Goal: Information Seeking & Learning: Find specific page/section

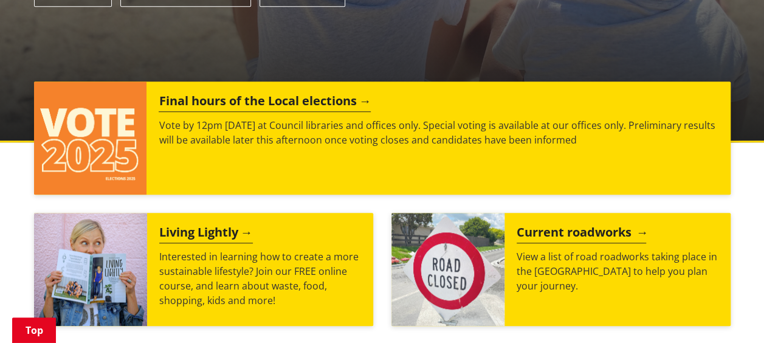
scroll to position [425, 0]
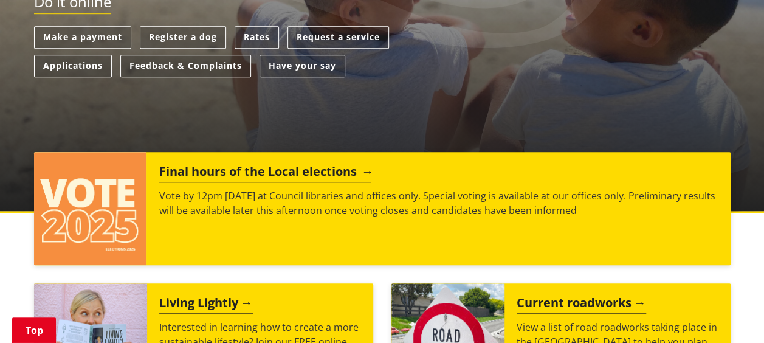
click at [312, 164] on h2 "Final hours of the Local elections" at bounding box center [265, 173] width 212 height 18
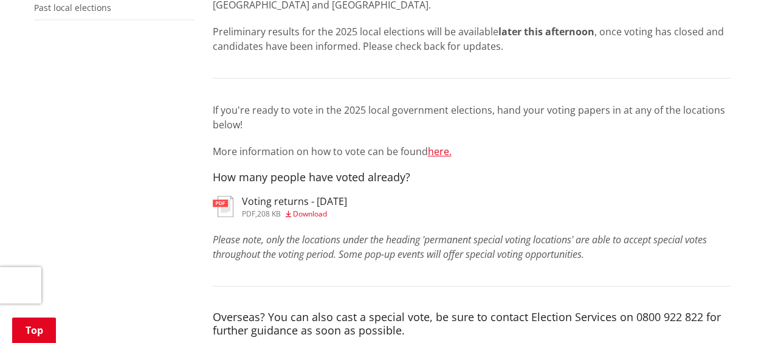
scroll to position [486, 0]
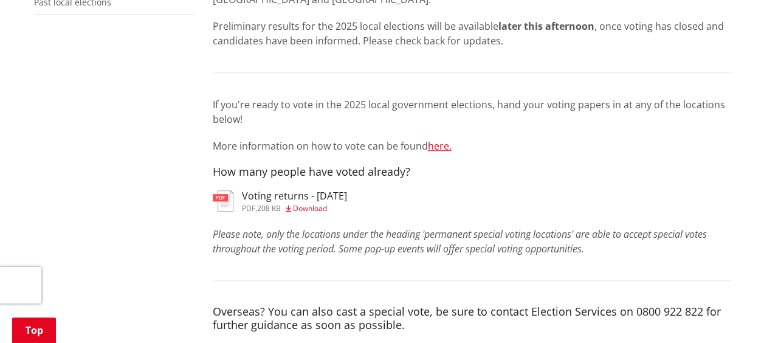
click at [224, 190] on img at bounding box center [223, 200] width 21 height 21
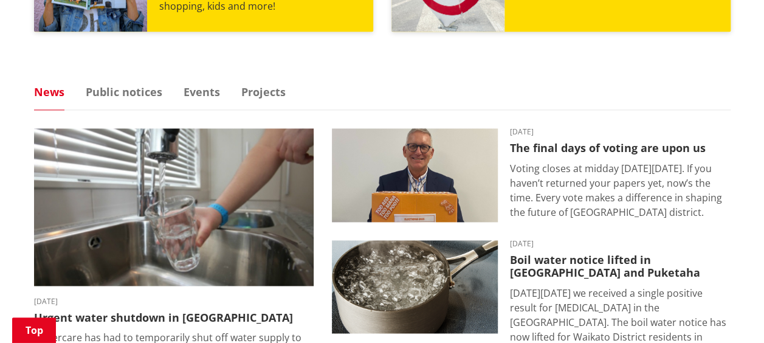
scroll to position [729, 0]
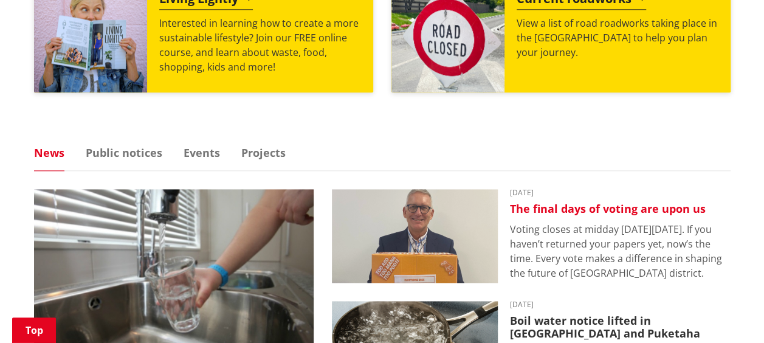
click at [570, 202] on h3 "The final days of voting are upon us" at bounding box center [620, 208] width 221 height 13
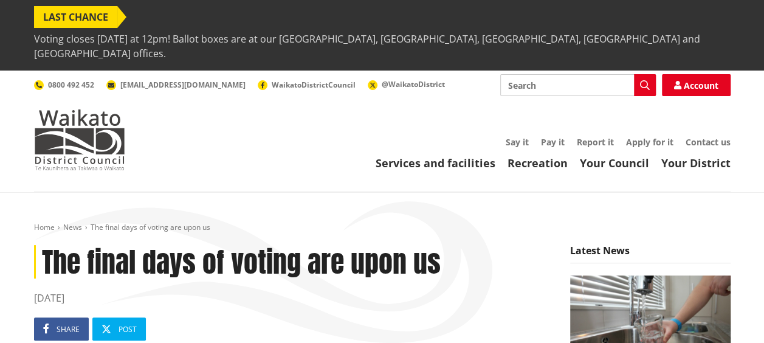
click at [117, 15] on span "LAST CHANCE" at bounding box center [75, 17] width 83 height 22
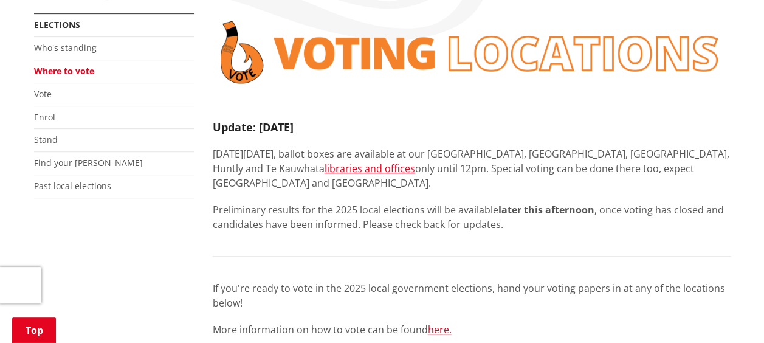
scroll to position [61, 0]
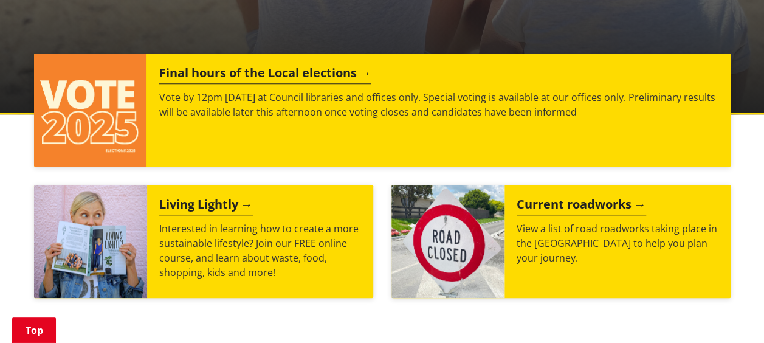
scroll to position [480, 0]
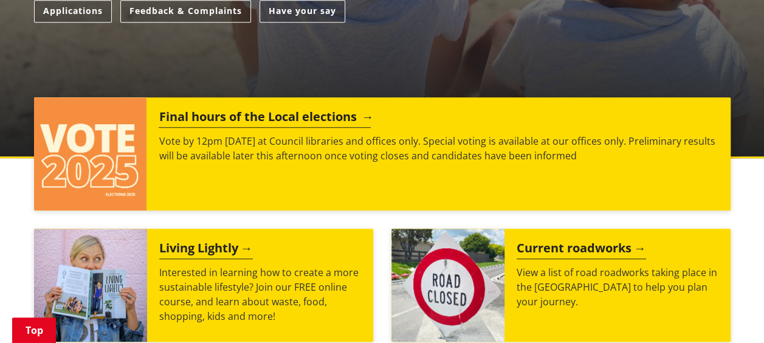
click at [306, 109] on h2 "Final hours of the Local elections" at bounding box center [265, 118] width 212 height 18
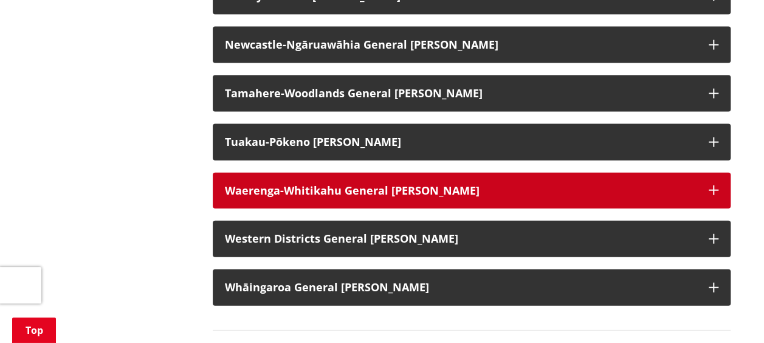
scroll to position [1337, 0]
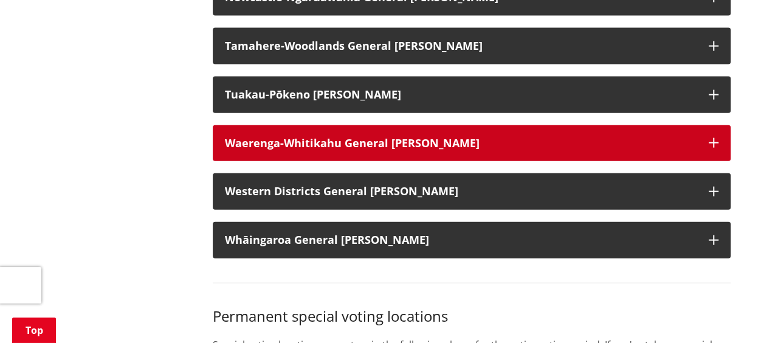
click at [394, 150] on strong "Waerenga-Whitikahu General [PERSON_NAME]" at bounding box center [352, 143] width 255 height 15
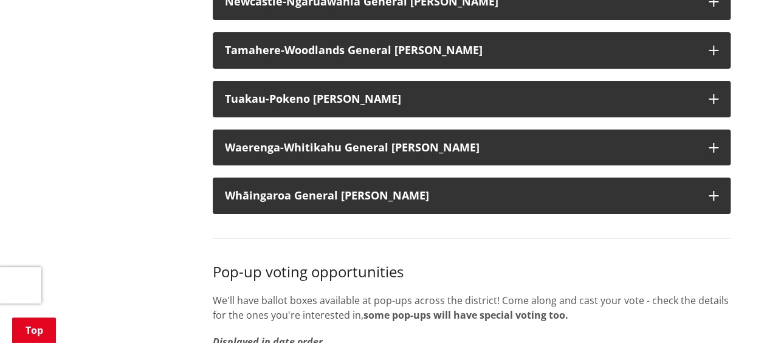
scroll to position [2006, 0]
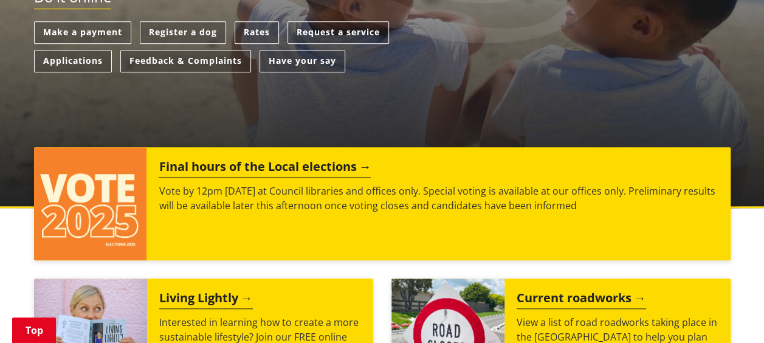
scroll to position [425, 0]
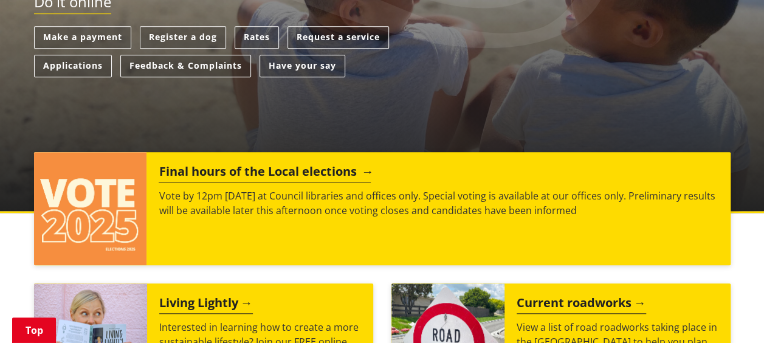
click at [261, 164] on h2 "Final hours of the Local elections" at bounding box center [265, 173] width 212 height 18
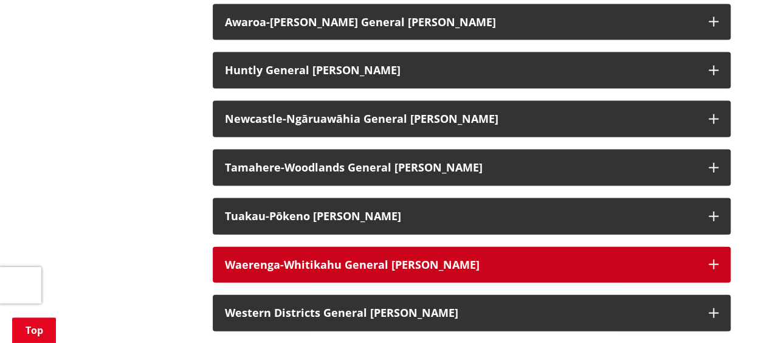
scroll to position [1276, 0]
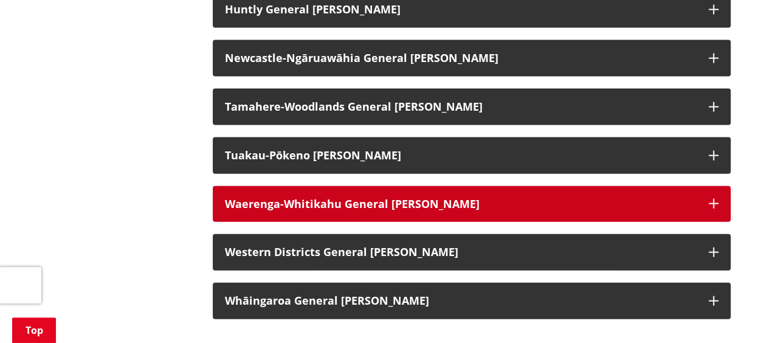
click at [411, 211] on strong "Waerenga-Whitikahu General Ward" at bounding box center [352, 203] width 255 height 15
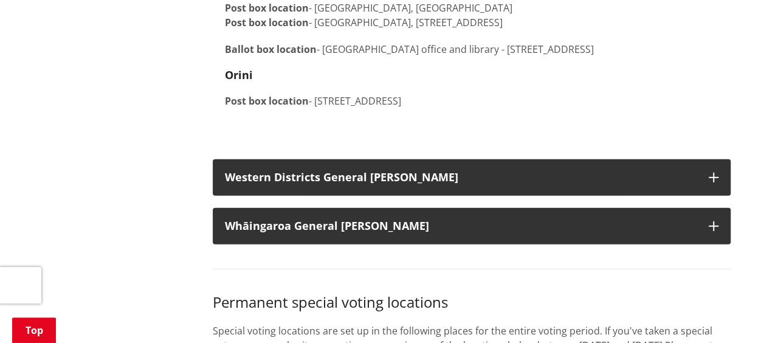
scroll to position [1519, 0]
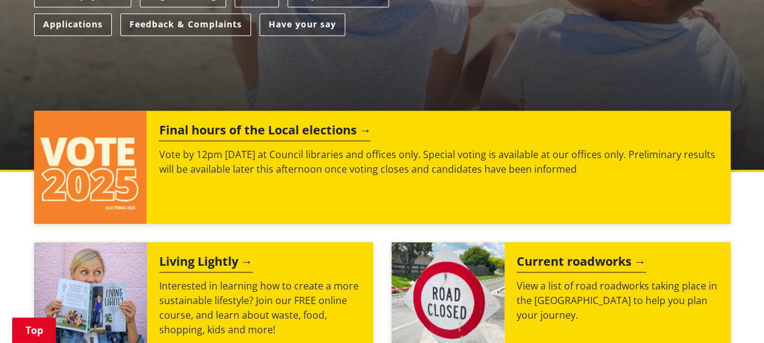
scroll to position [486, 0]
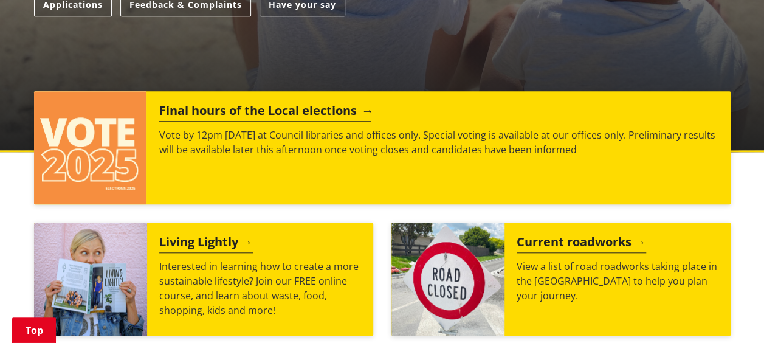
click at [241, 103] on h2 "Final hours of the Local elections" at bounding box center [265, 112] width 212 height 18
